Goal: Information Seeking & Learning: Check status

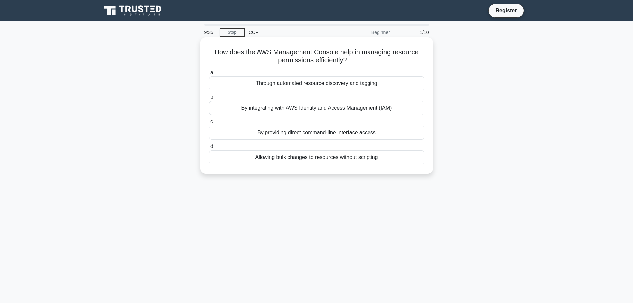
click at [286, 109] on div "By integrating with AWS Identity and Access Management (IAM)" at bounding box center [316, 108] width 215 height 14
click at [209, 99] on input "b. By integrating with AWS Identity and Access Management (IAM)" at bounding box center [209, 97] width 0 height 4
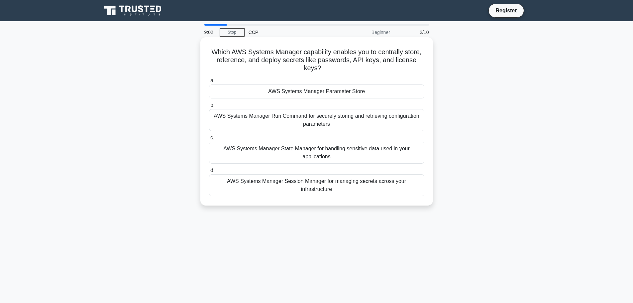
click at [309, 184] on div "AWS Systems Manager Session Manager for managing secrets across your infrastruc…" at bounding box center [316, 185] width 215 height 22
click at [209, 172] on input "d. AWS Systems Manager Session Manager for managing secrets across your infrast…" at bounding box center [209, 170] width 0 height 4
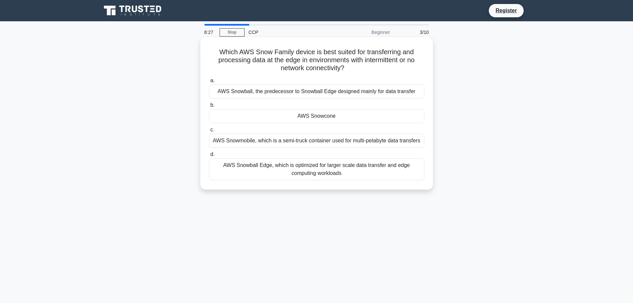
click at [353, 168] on div "AWS Snowball Edge, which is optimized for larger scale data transfer and edge c…" at bounding box center [316, 169] width 215 height 22
click at [209, 157] on input "d. AWS Snowball Edge, which is optimized for larger scale data transfer and edg…" at bounding box center [209, 154] width 0 height 4
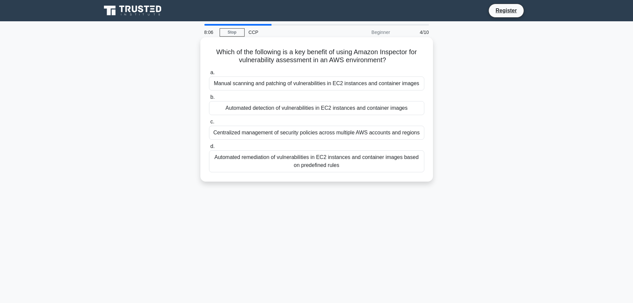
click at [347, 164] on div "Automated remediation of vulnerabilities in EC2 instances and container images …" at bounding box center [316, 161] width 215 height 22
click at [209, 149] on input "d. Automated remediation of vulnerabilities in EC2 instances and container imag…" at bounding box center [209, 146] width 0 height 4
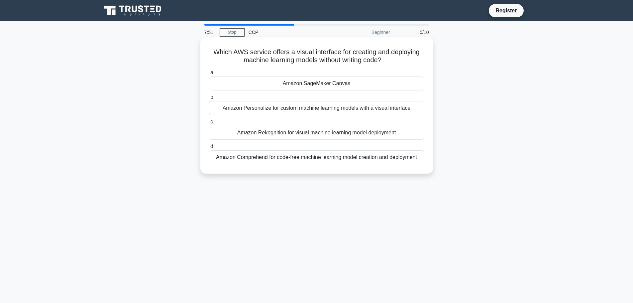
click at [329, 82] on div "Amazon SageMaker Canvas" at bounding box center [316, 83] width 215 height 14
click at [209, 75] on input "a. Amazon SageMaker Canvas" at bounding box center [209, 72] width 0 height 4
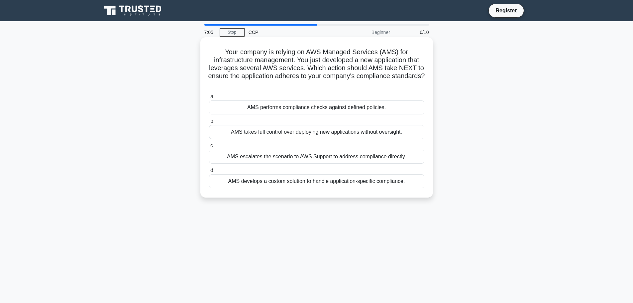
click at [288, 133] on div "AMS takes full control over deploying new applications without oversight." at bounding box center [316, 132] width 215 height 14
click at [209, 123] on input "b. AMS takes full control over deploying new applications without oversight." at bounding box center [209, 121] width 0 height 4
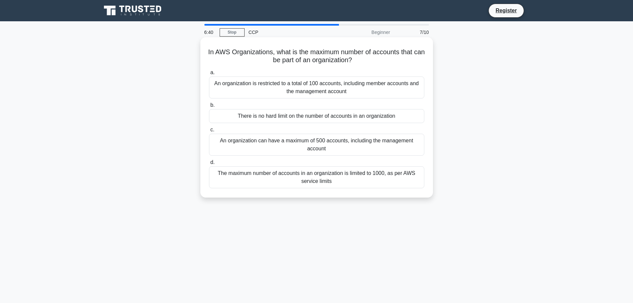
click at [282, 92] on div "An organization is restricted to a total of 100 accounts, including member acco…" at bounding box center [316, 87] width 215 height 22
click at [209, 75] on input "a. An organization is restricted to a total of 100 accounts, including member a…" at bounding box center [209, 72] width 0 height 4
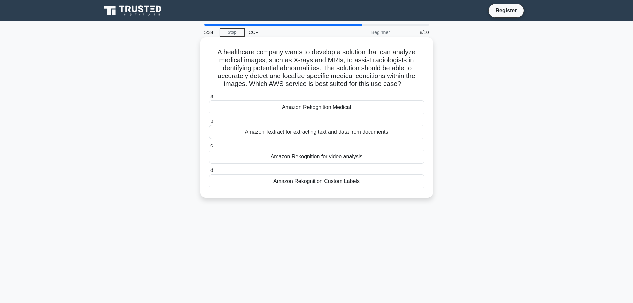
click at [312, 105] on div "Amazon Rekognition Medical" at bounding box center [316, 107] width 215 height 14
click at [209, 99] on input "a. Amazon Rekognition Medical" at bounding box center [209, 96] width 0 height 4
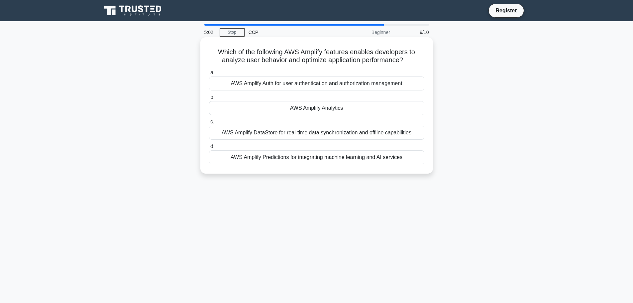
click at [314, 158] on div "AWS Amplify Predictions for integrating machine learning and AI services" at bounding box center [316, 157] width 215 height 14
click at [209, 149] on input "d. AWS Amplify Predictions for integrating machine learning and AI services" at bounding box center [209, 146] width 0 height 4
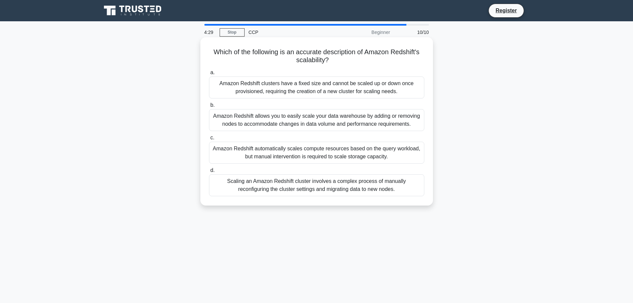
click at [265, 120] on div "Amazon Redshift allows you to easily scale your data warehouse by adding or rem…" at bounding box center [316, 120] width 215 height 22
click at [209, 107] on input "b. Amazon Redshift allows you to easily scale your data warehouse by adding or …" at bounding box center [209, 105] width 0 height 4
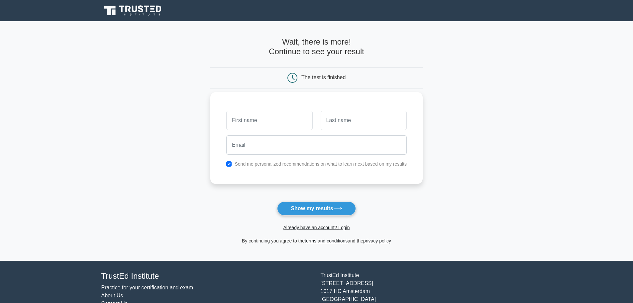
click at [274, 116] on input "text" at bounding box center [269, 120] width 86 height 19
type input "[PERSON_NAME]"
click at [342, 125] on input "text" at bounding box center [364, 120] width 86 height 19
type input "sen"
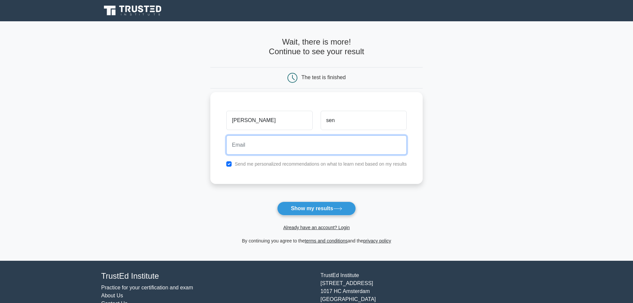
click at [312, 151] on input "email" at bounding box center [316, 144] width 180 height 19
type input "[EMAIL_ADDRESS][DOMAIN_NAME]"
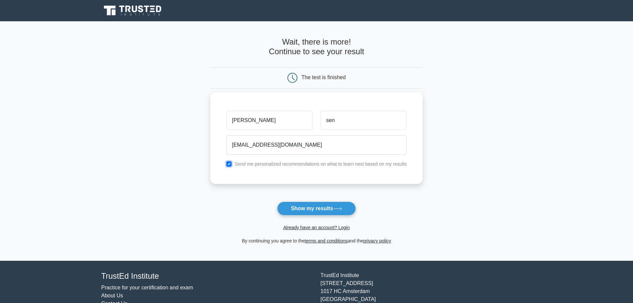
click at [229, 163] on input "checkbox" at bounding box center [228, 163] width 5 height 5
checkbox input "false"
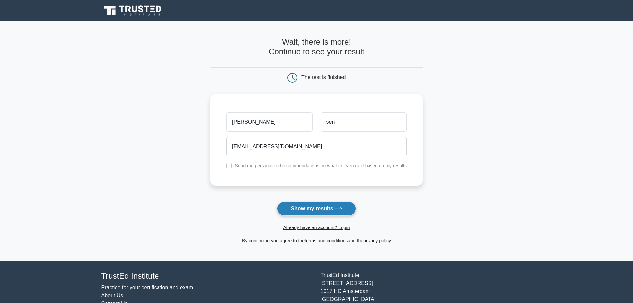
click at [315, 209] on button "Show my results" at bounding box center [316, 208] width 78 height 14
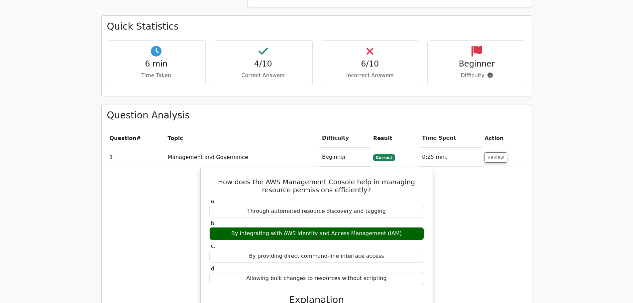
scroll to position [440, 0]
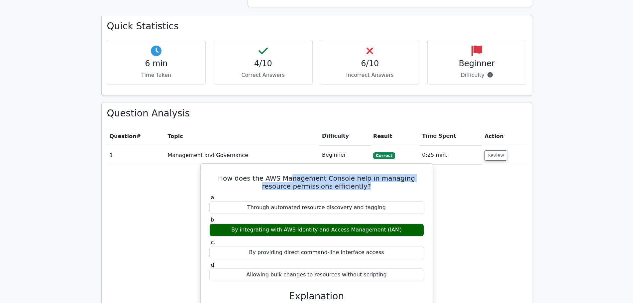
drag, startPoint x: 281, startPoint y: 151, endPoint x: 358, endPoint y: 161, distance: 78.1
click at [358, 174] on h5 "How does the AWS Management Console help in managing resource permissions effic…" at bounding box center [317, 182] width 216 height 16
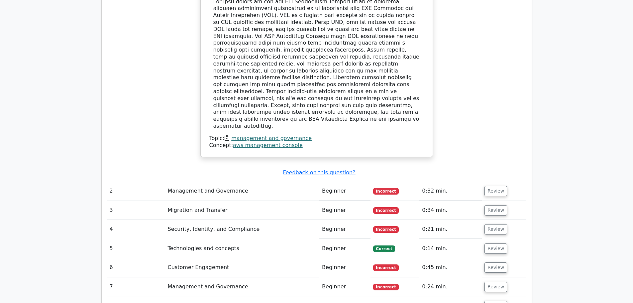
scroll to position [749, 0]
click at [488, 243] on button "Review" at bounding box center [496, 248] width 23 height 10
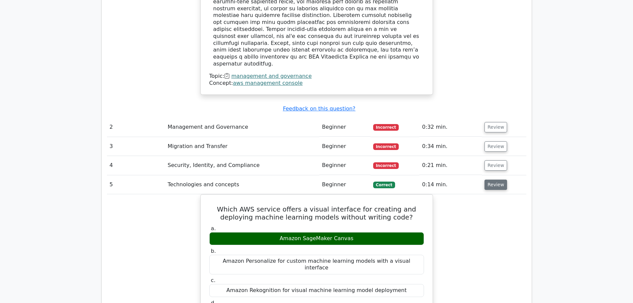
scroll to position [816, 0]
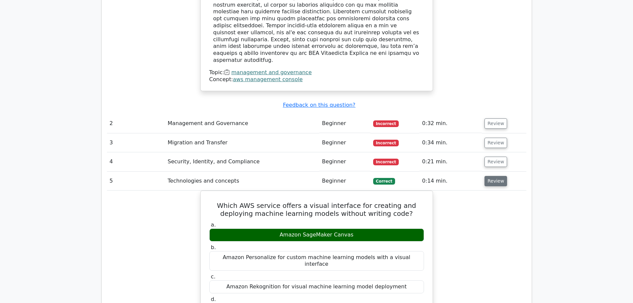
click at [497, 176] on button "Review" at bounding box center [496, 181] width 23 height 10
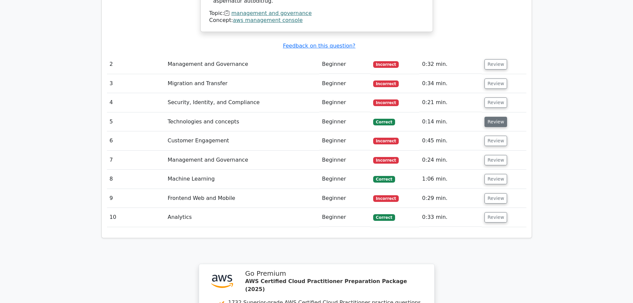
scroll to position [876, 0]
click at [495, 173] on button "Review" at bounding box center [496, 178] width 23 height 10
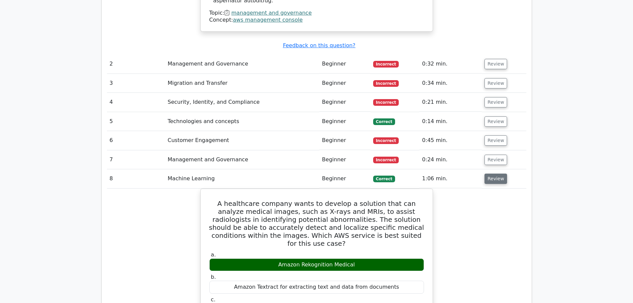
click at [493, 173] on button "Review" at bounding box center [496, 178] width 23 height 10
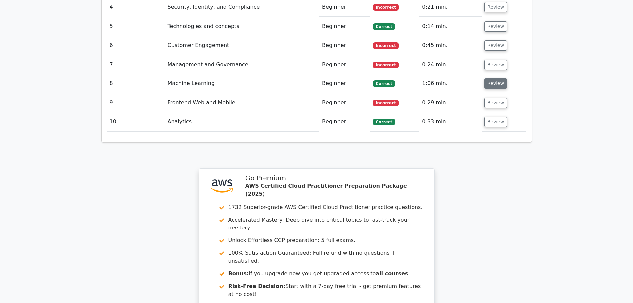
scroll to position [971, 0]
click at [497, 116] on button "Review" at bounding box center [496, 121] width 23 height 10
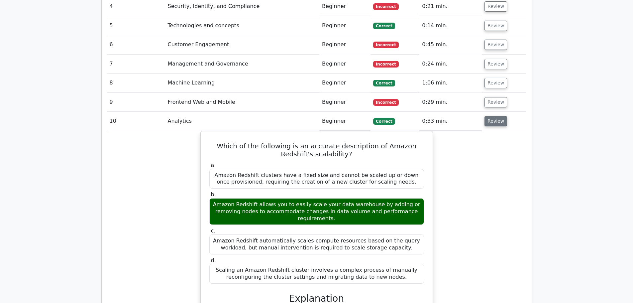
click at [497, 116] on button "Review" at bounding box center [496, 121] width 23 height 10
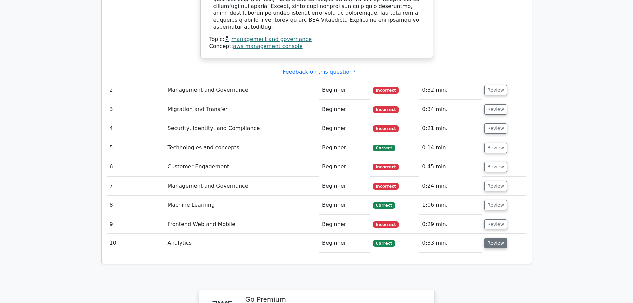
scroll to position [849, 0]
click at [494, 85] on button "Review" at bounding box center [496, 90] width 23 height 10
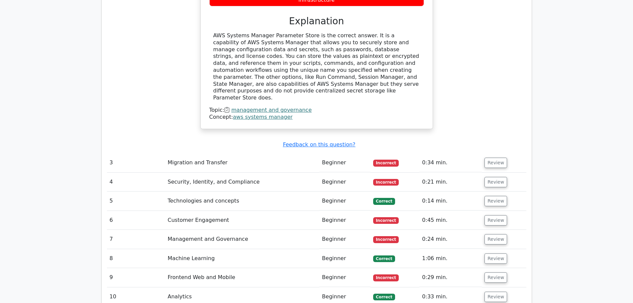
scroll to position [1088, 0]
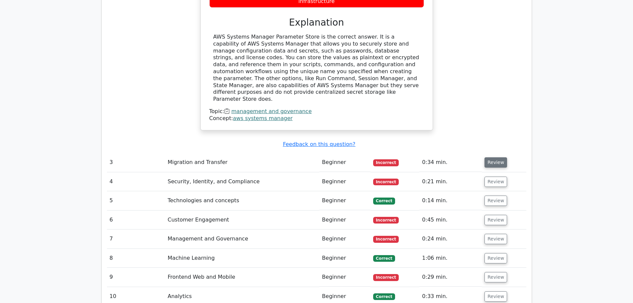
click at [494, 157] on button "Review" at bounding box center [496, 162] width 23 height 10
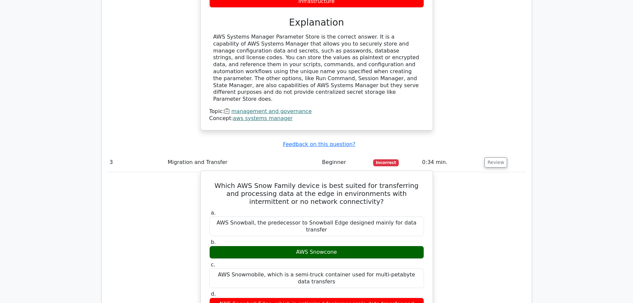
drag, startPoint x: 313, startPoint y: 233, endPoint x: 391, endPoint y: 240, distance: 77.8
click at [391, 297] on div "AWS Snowball Edge, which is optimized for larger scale data transfer and edge c…" at bounding box center [316, 307] width 215 height 20
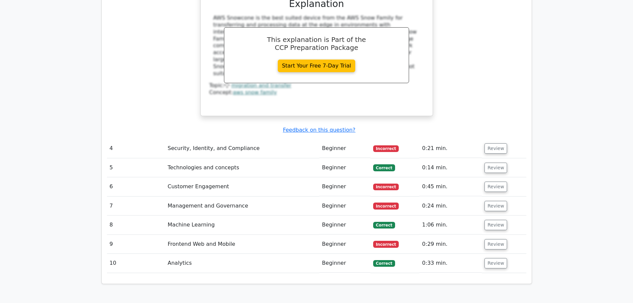
scroll to position [1410, 0]
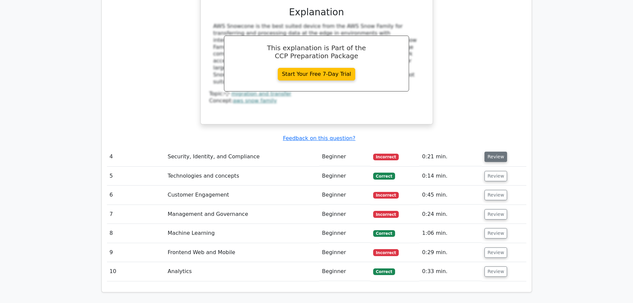
click at [490, 152] on button "Review" at bounding box center [496, 157] width 23 height 10
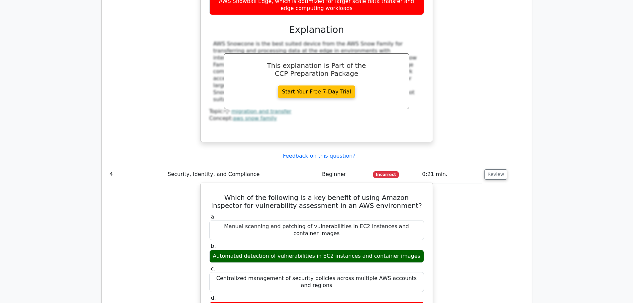
scroll to position [1392, 0]
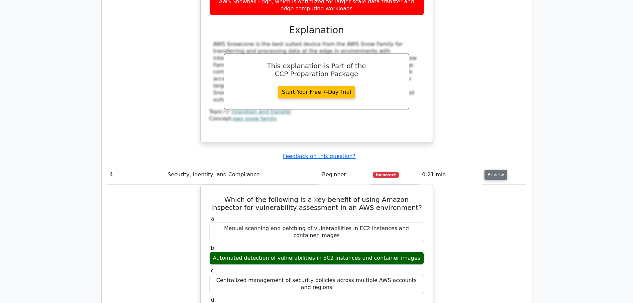
click at [491, 169] on button "Review" at bounding box center [496, 174] width 23 height 10
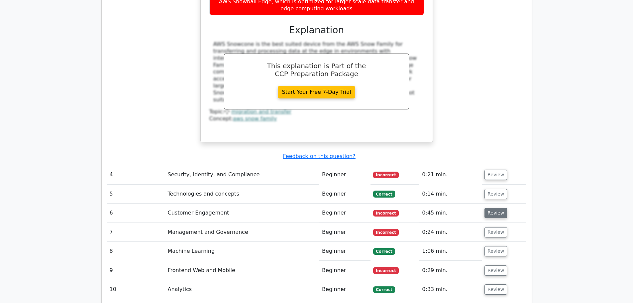
click at [495, 208] on button "Review" at bounding box center [496, 213] width 23 height 10
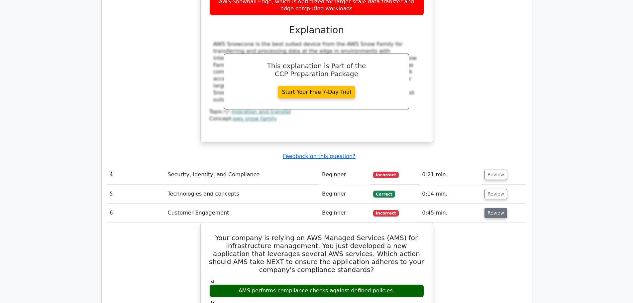
click at [495, 208] on button "Review" at bounding box center [496, 213] width 23 height 10
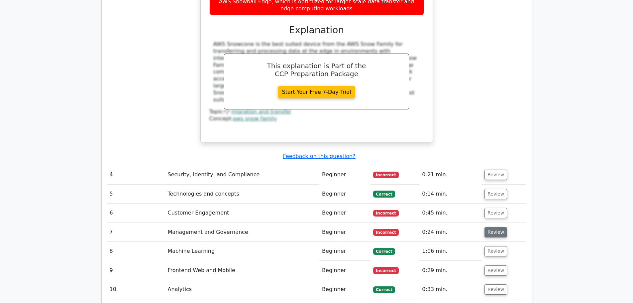
click at [491, 227] on button "Review" at bounding box center [496, 232] width 23 height 10
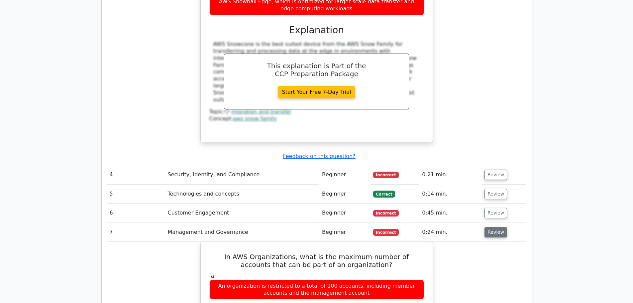
click at [491, 227] on button "Review" at bounding box center [496, 232] width 23 height 10
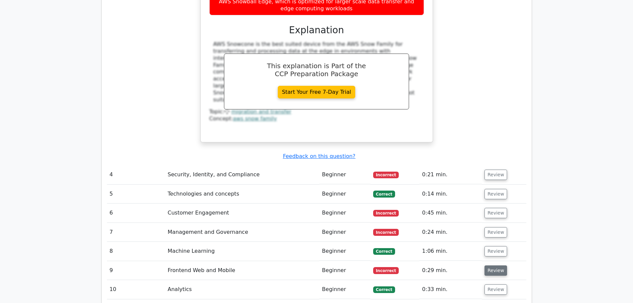
click at [494, 265] on button "Review" at bounding box center [496, 270] width 23 height 10
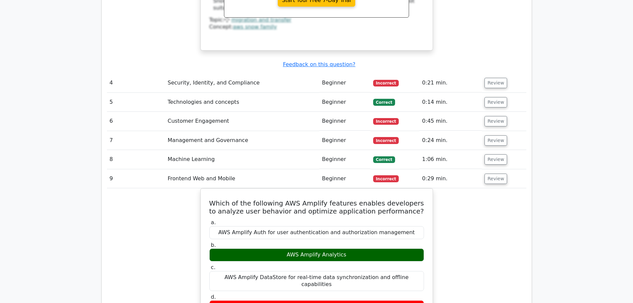
scroll to position [1484, 0]
